Goal: Information Seeking & Learning: Learn about a topic

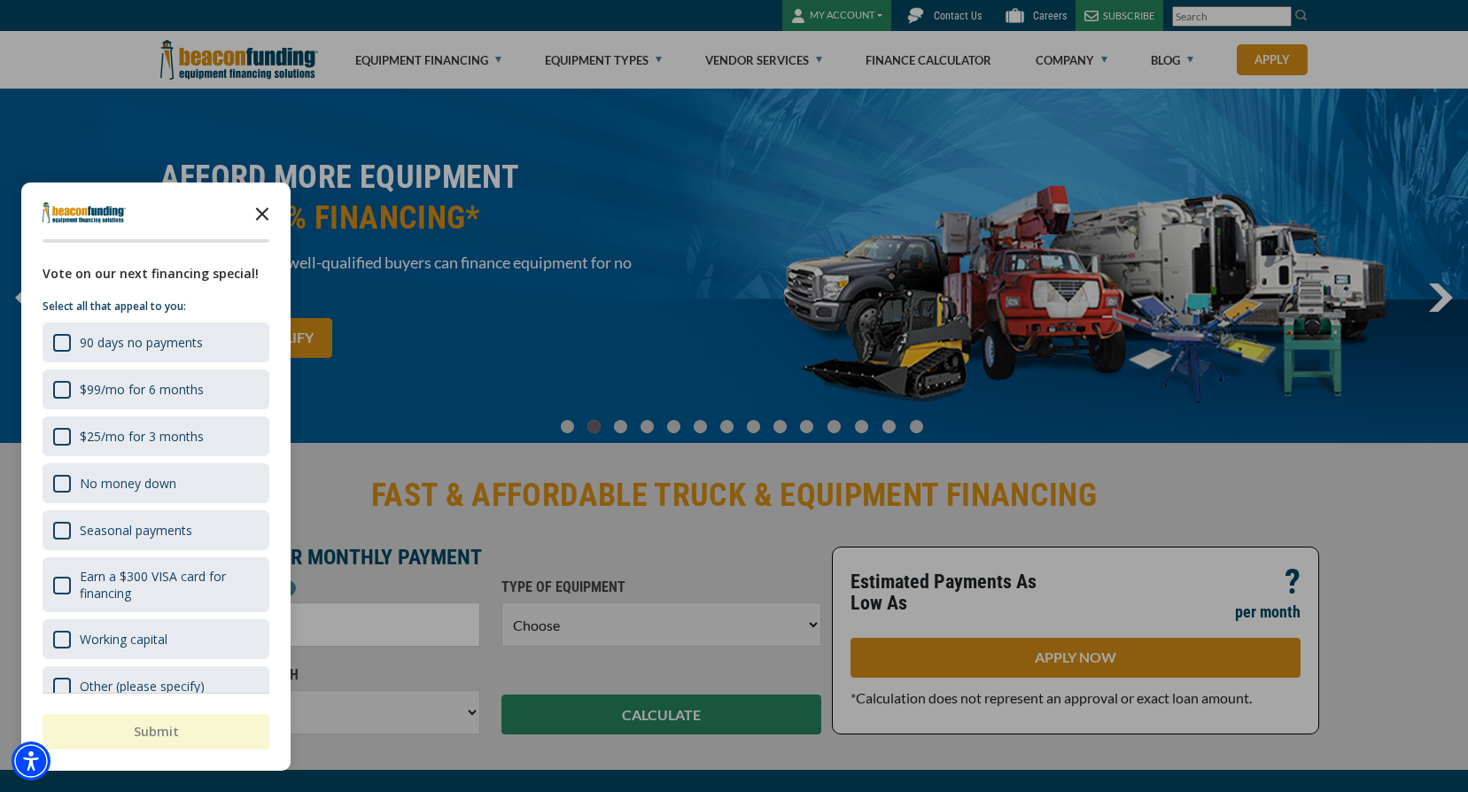
click at [263, 209] on icon "Close the survey" at bounding box center [262, 212] width 35 height 35
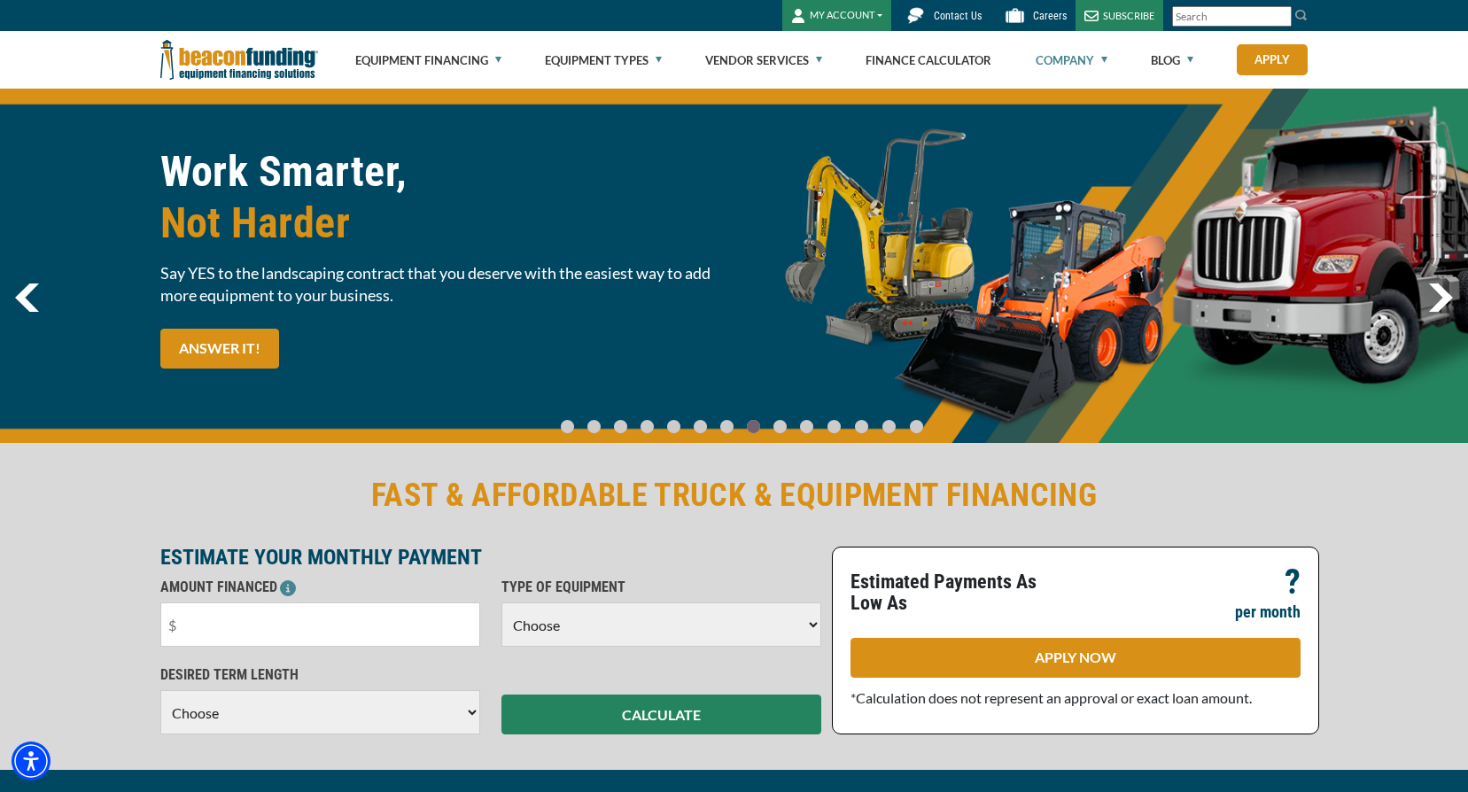
click at [1083, 59] on link "Company" at bounding box center [1072, 60] width 72 height 57
